Goal: Find specific page/section: Find specific page/section

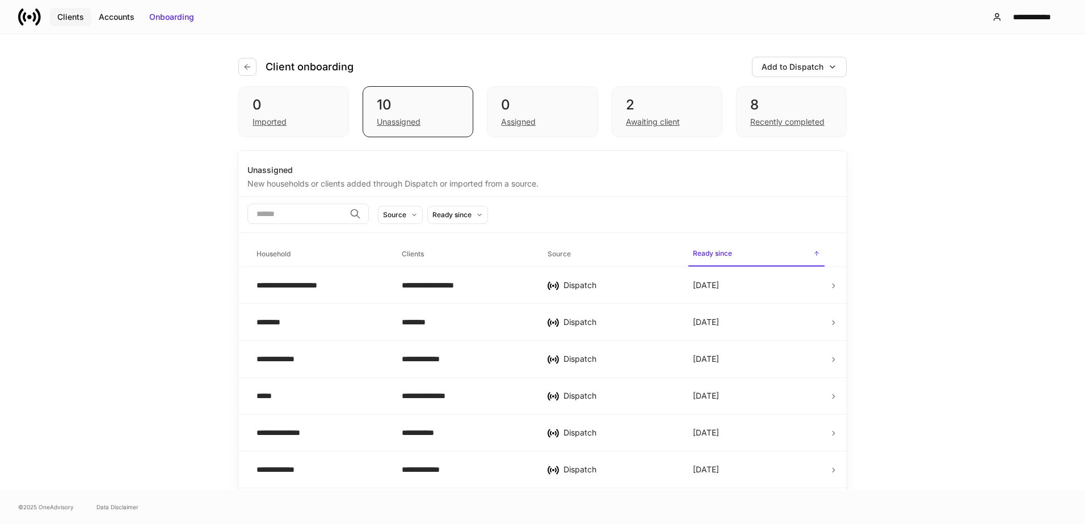
click at [69, 10] on button "Clients" at bounding box center [70, 17] width 41 height 18
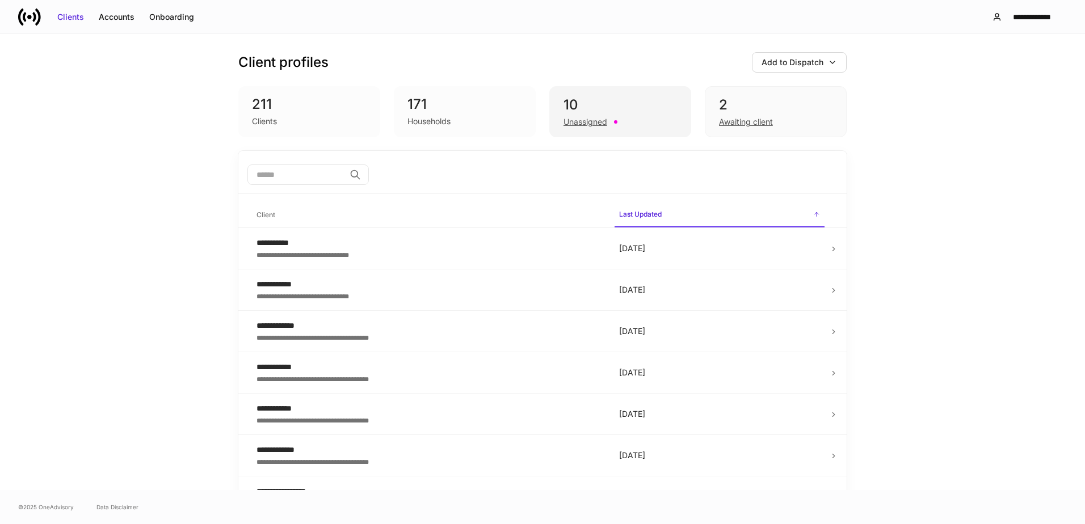
click at [635, 117] on div "Unassigned" at bounding box center [619, 121] width 113 height 14
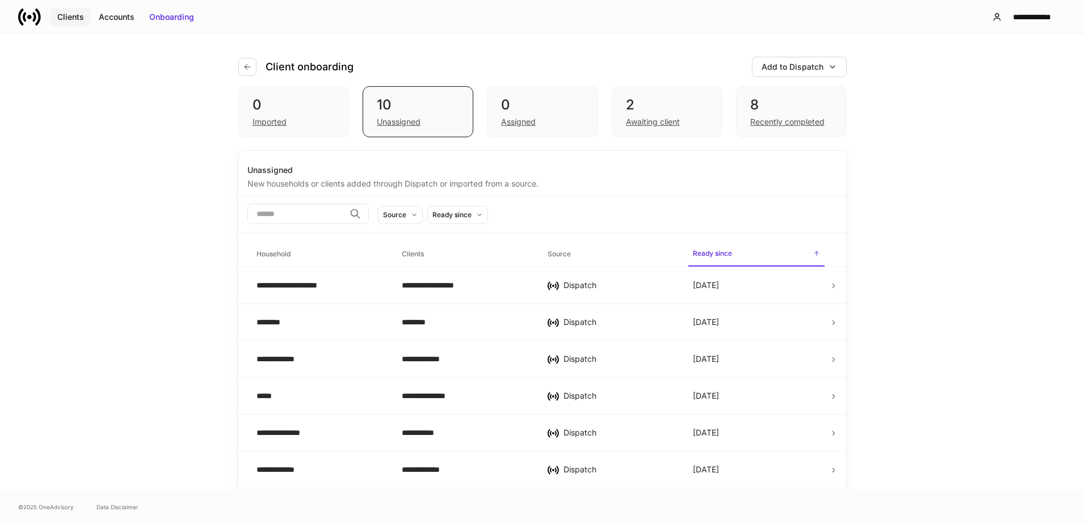
click at [81, 18] on div "Clients" at bounding box center [70, 16] width 27 height 11
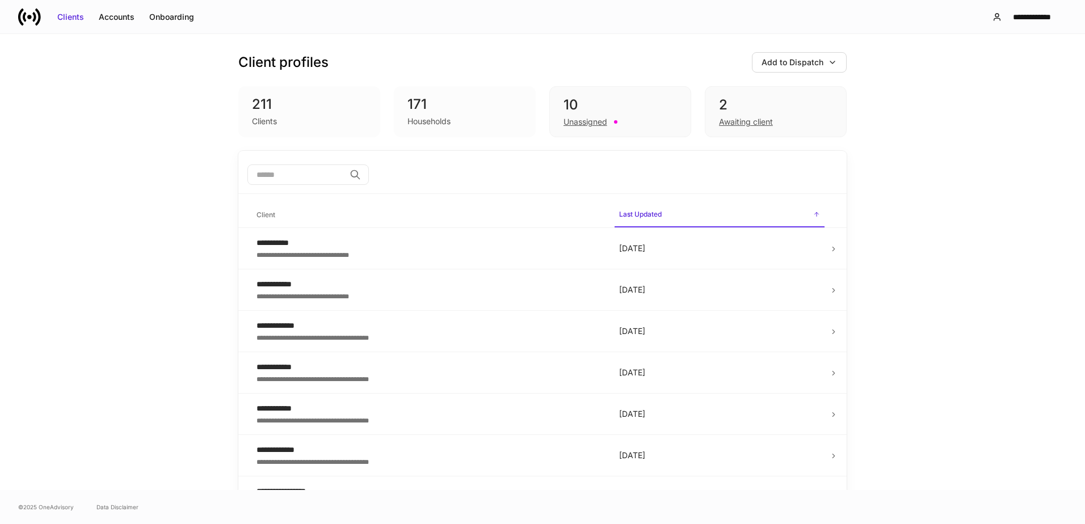
click at [625, 117] on div "Unassigned" at bounding box center [619, 121] width 113 height 14
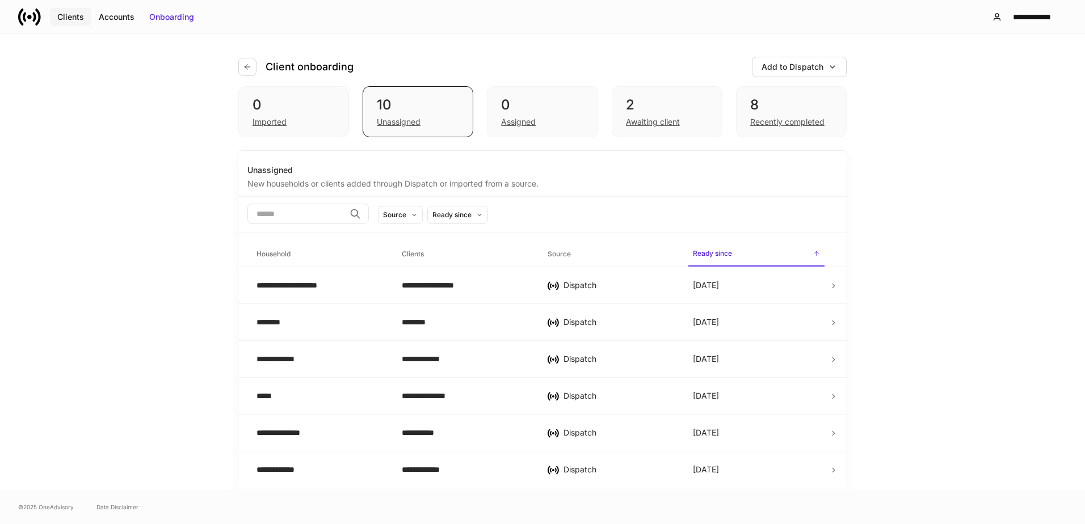
click at [66, 18] on div "Clients" at bounding box center [70, 16] width 27 height 11
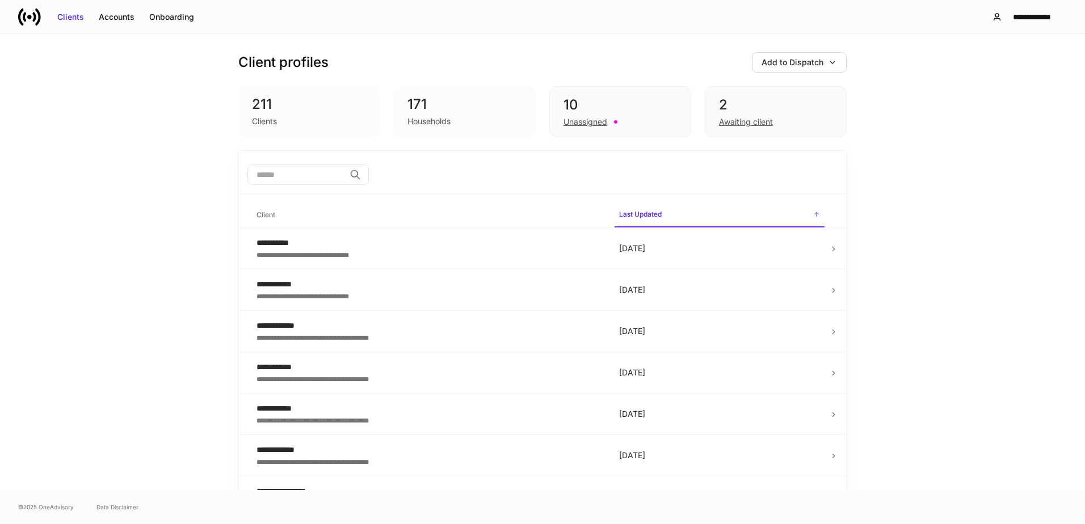
click at [150, 276] on div "**********" at bounding box center [542, 262] width 1085 height 456
